Goal: Obtain resource: Download file/media

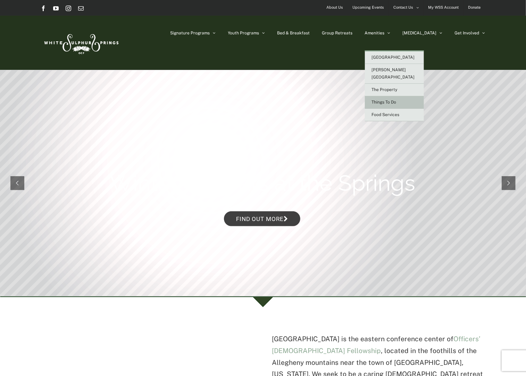
click at [397, 100] on span "Things To Do" at bounding box center [384, 102] width 25 height 5
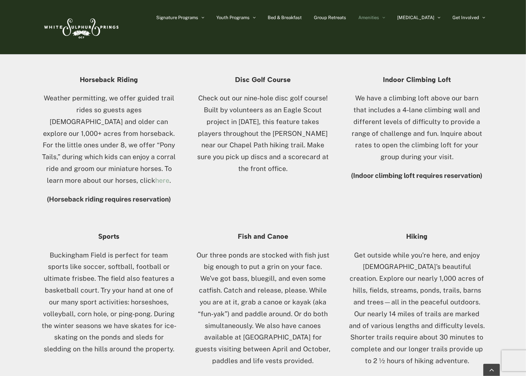
scroll to position [347, 0]
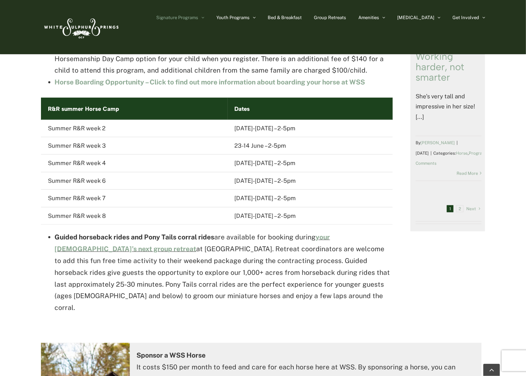
scroll to position [486, 0]
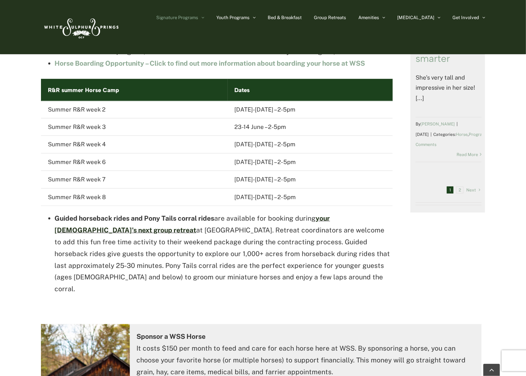
click at [330, 214] on link "your church’s next group retreat" at bounding box center [192, 223] width 275 height 19
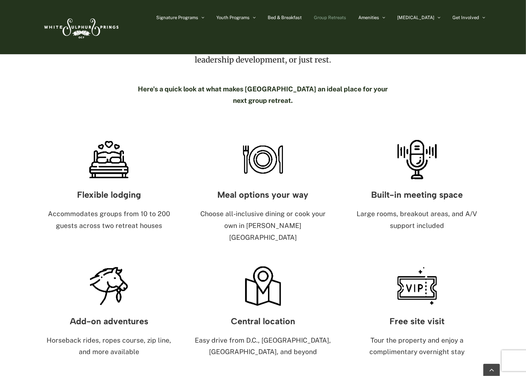
scroll to position [382, 0]
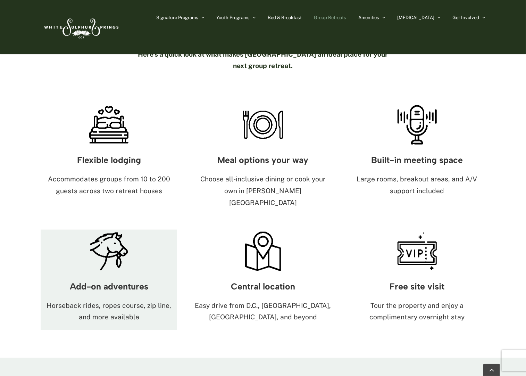
click at [105, 282] on h3 "Add-on adventures" at bounding box center [109, 286] width 137 height 9
click at [115, 300] on p "Horseback rides, ropes course, zip line, and more available" at bounding box center [109, 312] width 137 height 24
click at [104, 282] on h3 "Add-on adventures" at bounding box center [109, 286] width 137 height 9
click at [113, 300] on p "Horseback rides, ropes course, zip line, and more available" at bounding box center [109, 312] width 137 height 24
drag, startPoint x: 104, startPoint y: 250, endPoint x: 104, endPoint y: 244, distance: 6.3
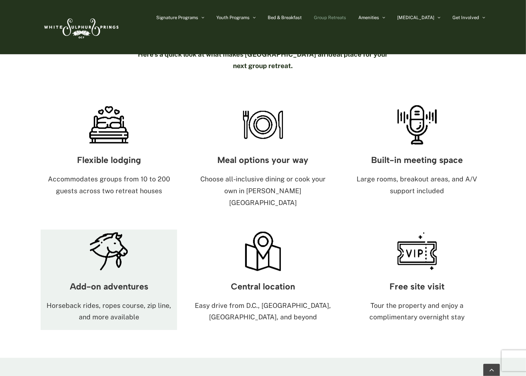
click at [104, 282] on h3 "Add-on adventures" at bounding box center [109, 286] width 137 height 9
click at [107, 230] on img at bounding box center [108, 251] width 43 height 43
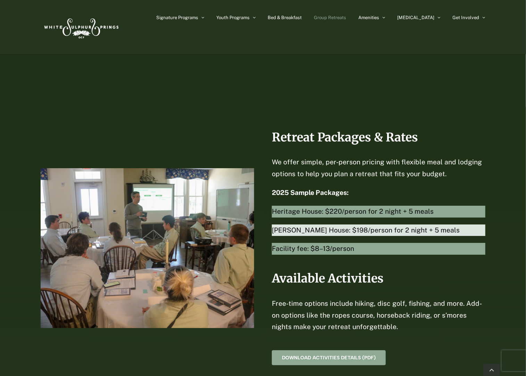
scroll to position [1424, 0]
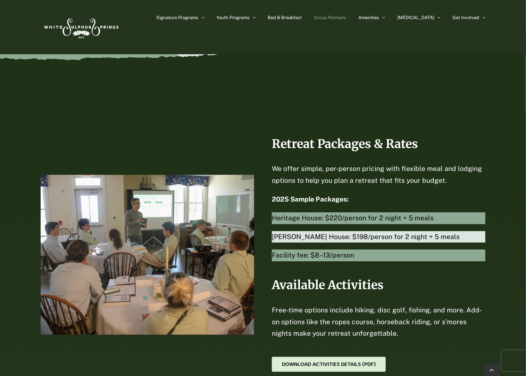
click at [336, 361] on span "Download Activities Details (PDF)" at bounding box center [329, 364] width 94 height 6
